Goal: Information Seeking & Learning: Find specific fact

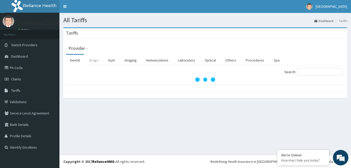
click at [98, 59] on link "Drugs" at bounding box center [93, 60] width 17 height 11
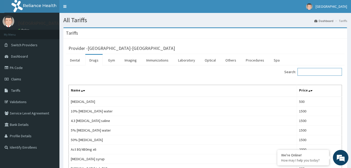
paste input "[MEDICAL_DATA]"
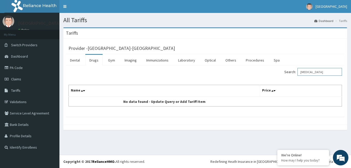
type input "[MEDICAL_DATA]"
drag, startPoint x: 311, startPoint y: 72, endPoint x: 219, endPoint y: 119, distance: 103.5
click at [219, 119] on div "Provider - [GEOGRAPHIC_DATA]-LAGOS Dental Drugs Gym Imaging Immunizations Labor…" at bounding box center [205, 82] width 284 height 86
click at [327, 73] on input "[MEDICAL_DATA]" at bounding box center [320, 72] width 44 height 8
click at [305, 72] on input "[MEDICAL_DATA]" at bounding box center [320, 72] width 44 height 8
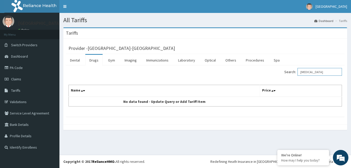
drag, startPoint x: 326, startPoint y: 72, endPoint x: 271, endPoint y: 73, distance: 54.6
click at [271, 73] on div "Search: [MEDICAL_DATA]" at bounding box center [275, 72] width 133 height 9
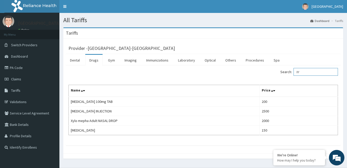
drag, startPoint x: 310, startPoint y: 71, endPoint x: 254, endPoint y: 70, distance: 56.1
click at [255, 69] on div "Search: XY" at bounding box center [272, 72] width 131 height 9
paste input "ARISTOBET"
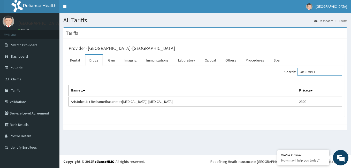
type input "ARISTOBET"
